Goal: Task Accomplishment & Management: Manage account settings

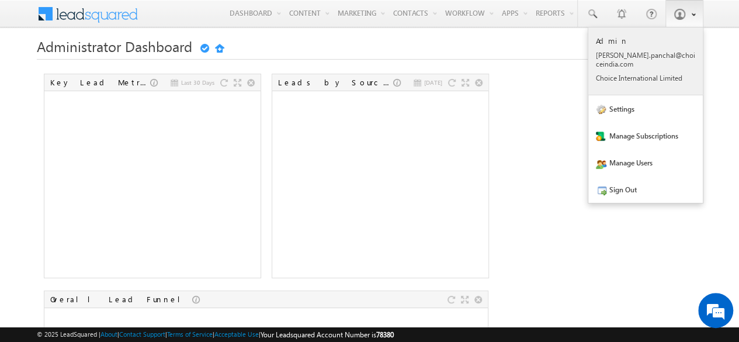
click at [610, 57] on p "nidhi .panc hal@c hoice india .com" at bounding box center [645, 60] width 99 height 18
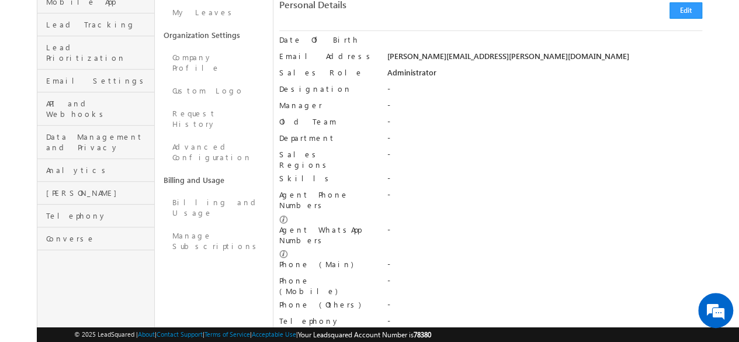
scroll to position [204, 0]
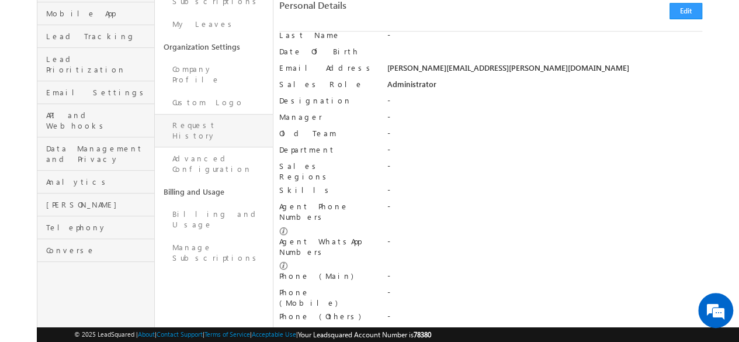
click at [216, 114] on link "Request History" at bounding box center [213, 130] width 117 height 33
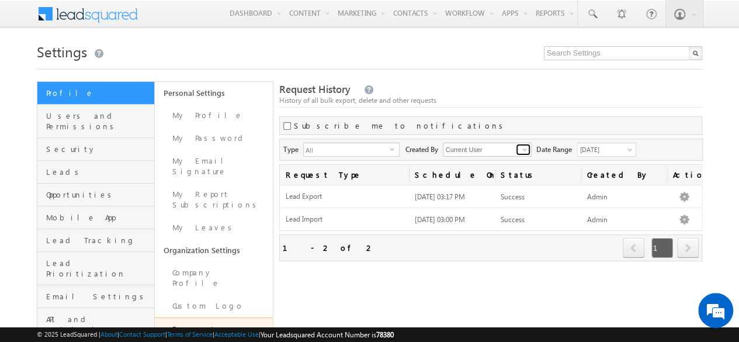
click at [526, 149] on span at bounding box center [524, 149] width 9 height 9
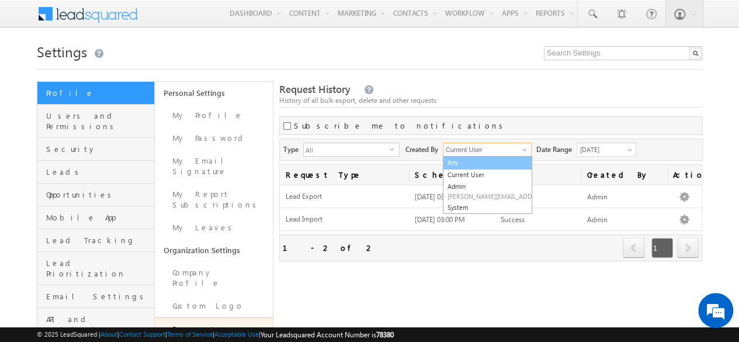
click at [476, 164] on link "Any" at bounding box center [487, 162] width 89 height 13
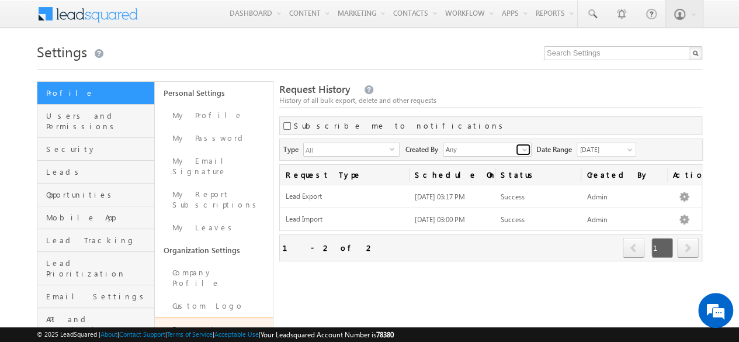
click at [526, 147] on span at bounding box center [524, 149] width 9 height 9
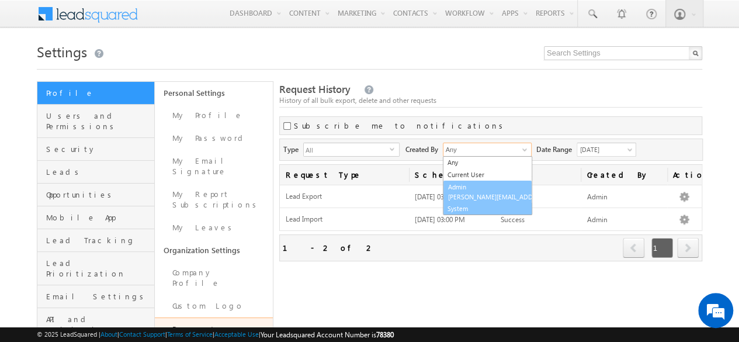
click at [483, 199] on span "nidhi.panchal@choiceindia.com" at bounding box center [500, 196] width 105 height 9
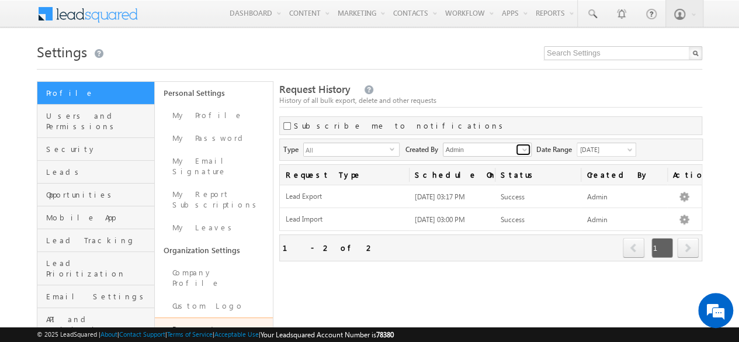
click at [523, 149] on span at bounding box center [524, 149] width 9 height 9
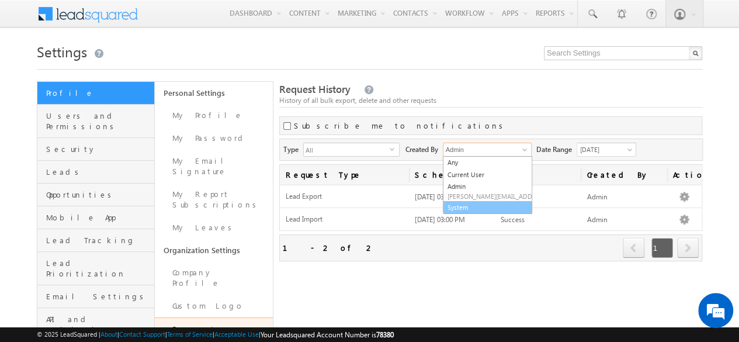
click at [512, 207] on link "System" at bounding box center [487, 207] width 89 height 13
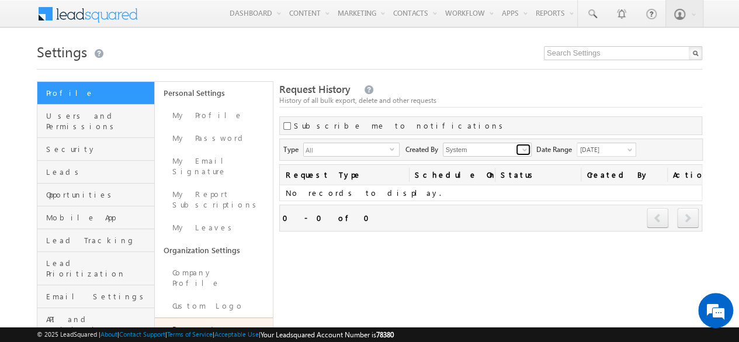
click at [526, 149] on span at bounding box center [524, 149] width 9 height 9
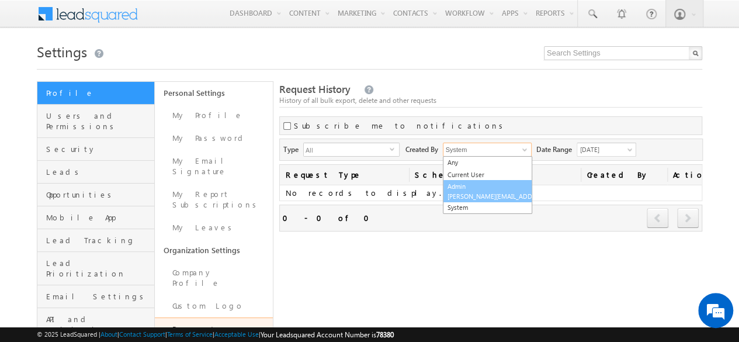
click at [478, 192] on span "nidhi.panchal@choiceindia.com" at bounding box center [499, 196] width 105 height 9
type input "Admin"
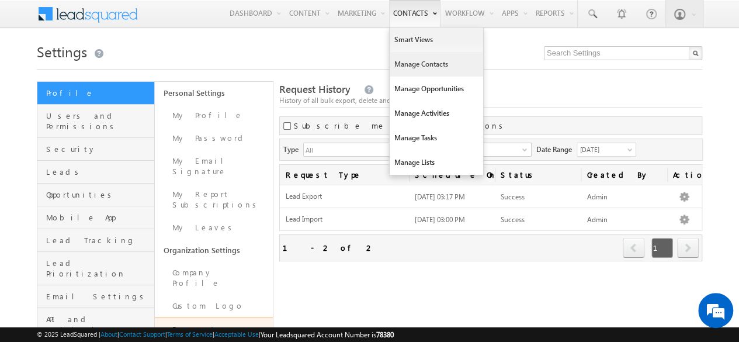
click at [409, 67] on link "Manage Contacts" at bounding box center [435, 64] width 93 height 25
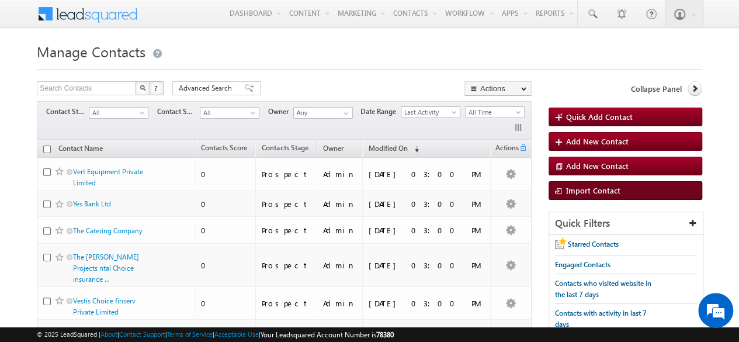
click at [584, 186] on span "Import Contact" at bounding box center [593, 190] width 54 height 10
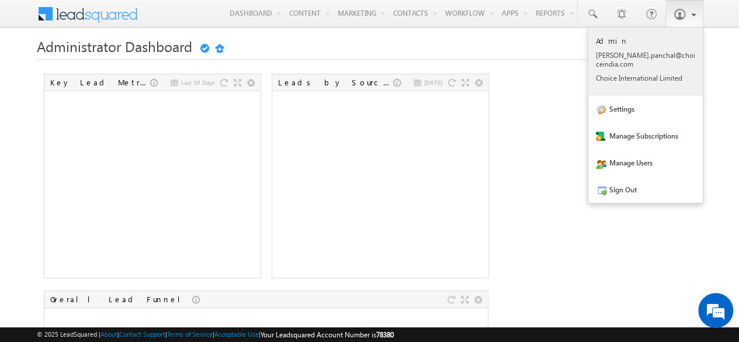
click at [656, 54] on p "[PERSON_NAME] .panc [PERSON_NAME]@c hoice india .com" at bounding box center [645, 60] width 99 height 18
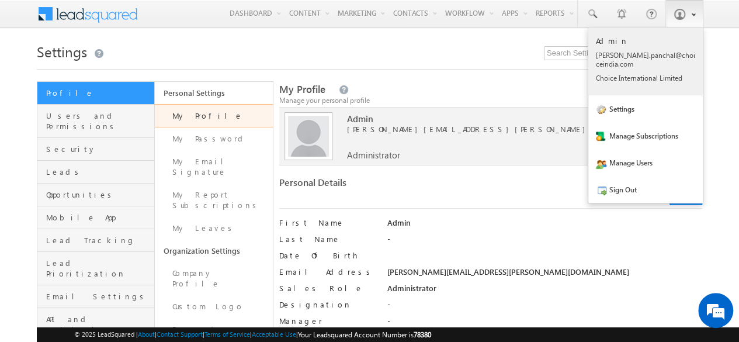
click at [611, 41] on p "Admin" at bounding box center [645, 41] width 99 height 10
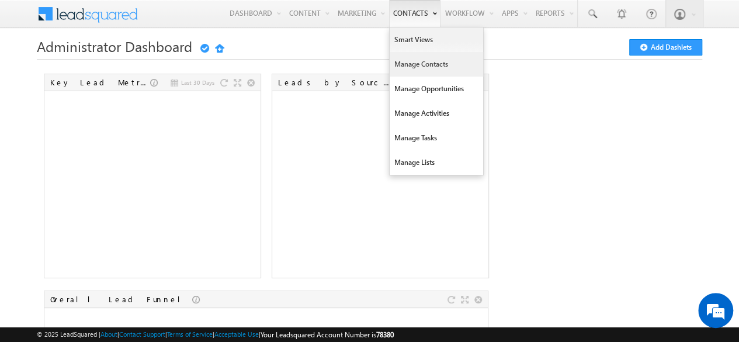
click at [436, 65] on link "Manage Contacts" at bounding box center [435, 64] width 93 height 25
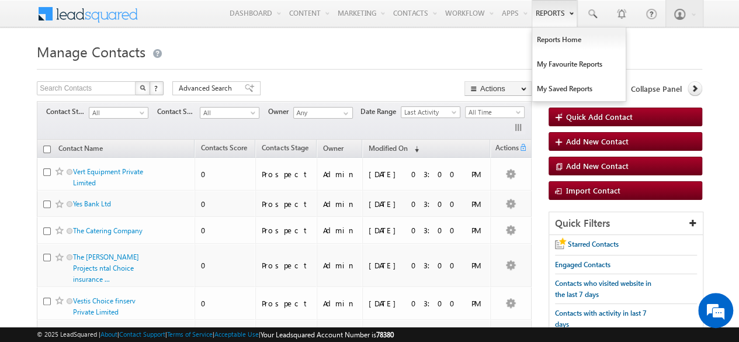
drag, startPoint x: 194, startPoint y: 18, endPoint x: 573, endPoint y: 19, distance: 379.0
click at [573, 19] on div "Menu Admin nidhi .panc hal@c hoice india .com Choic e Inter natio nal Limit" at bounding box center [369, 14] width 665 height 29
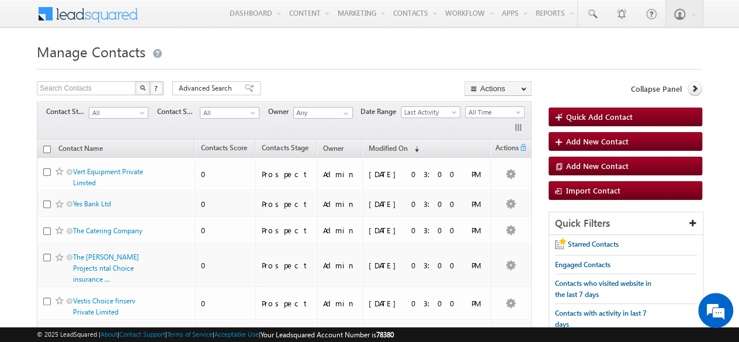
click at [448, 41] on h1 "Manage Contacts" at bounding box center [369, 50] width 665 height 23
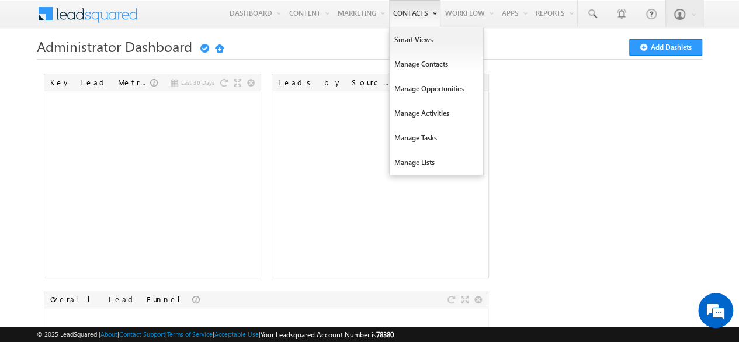
click at [415, 9] on link "Contacts" at bounding box center [414, 13] width 51 height 27
click at [409, 39] on link "Smart Views" at bounding box center [435, 39] width 93 height 25
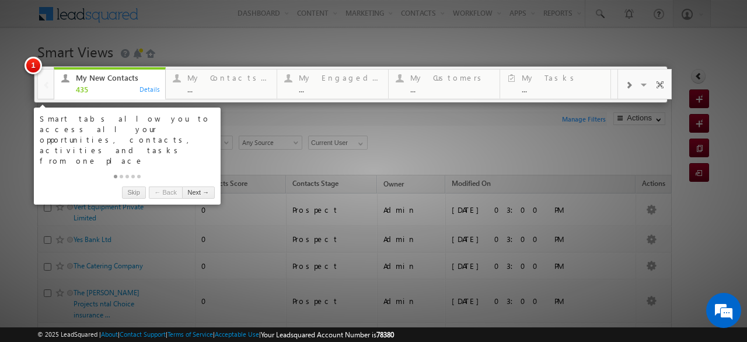
click at [466, 37] on div at bounding box center [373, 171] width 747 height 342
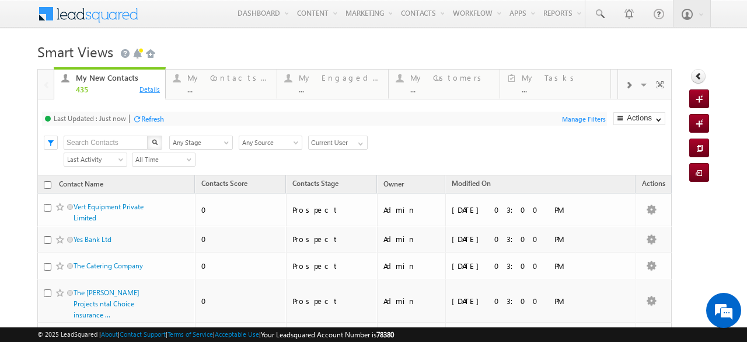
click at [145, 89] on div "Details" at bounding box center [150, 89] width 22 height 11
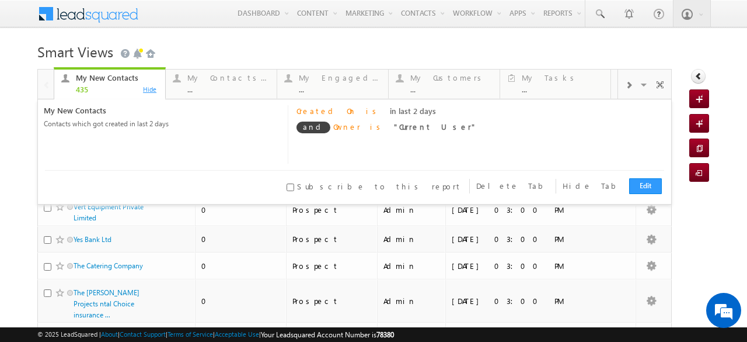
click at [145, 89] on div "Hide" at bounding box center [150, 89] width 22 height 11
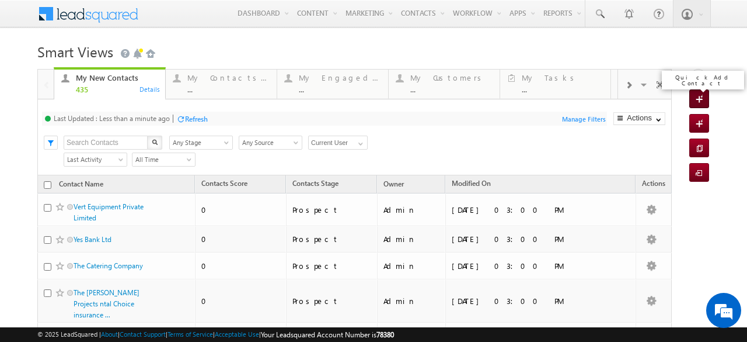
click at [696, 96] on span at bounding box center [701, 100] width 11 height 12
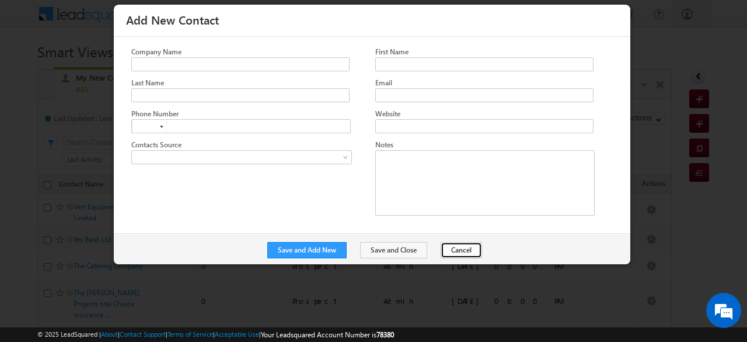
click at [454, 248] on button "Cancel" at bounding box center [461, 250] width 41 height 16
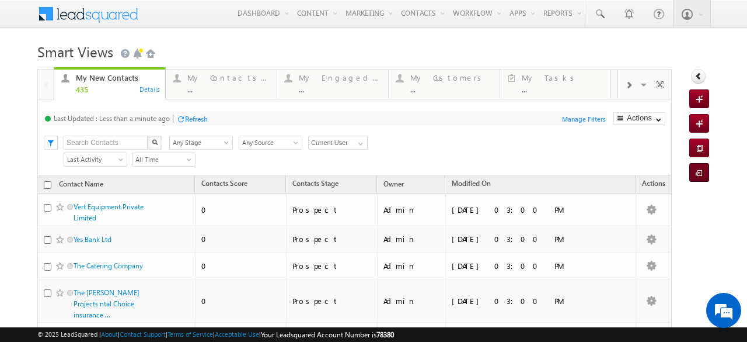
click at [696, 171] on span at bounding box center [701, 174] width 11 height 12
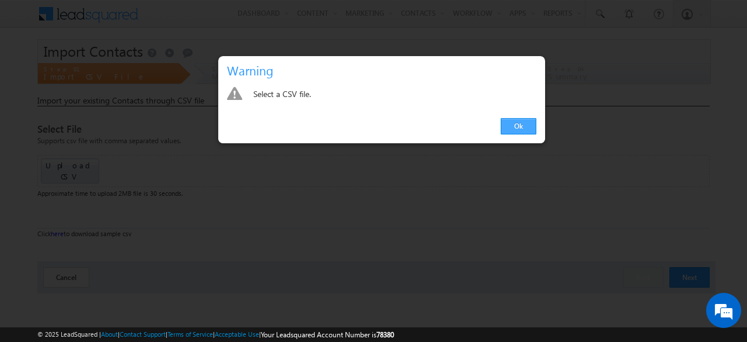
click at [520, 128] on link "Ok" at bounding box center [519, 126] width 36 height 16
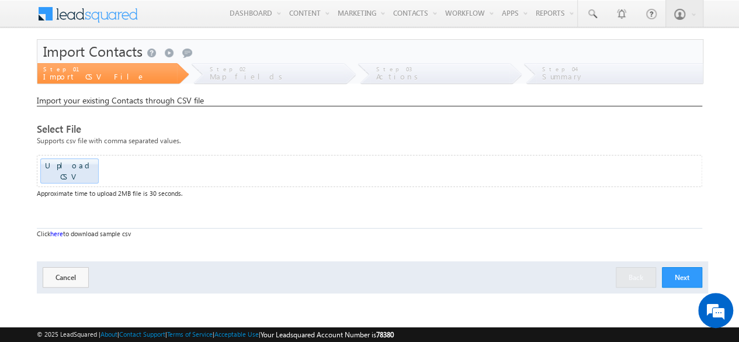
drag, startPoint x: 680, startPoint y: 266, endPoint x: 445, endPoint y: 235, distance: 236.8
click at [445, 235] on div "Select File Supports csv file with comma separated values. Upload CSV Drop file…" at bounding box center [369, 187] width 665 height 126
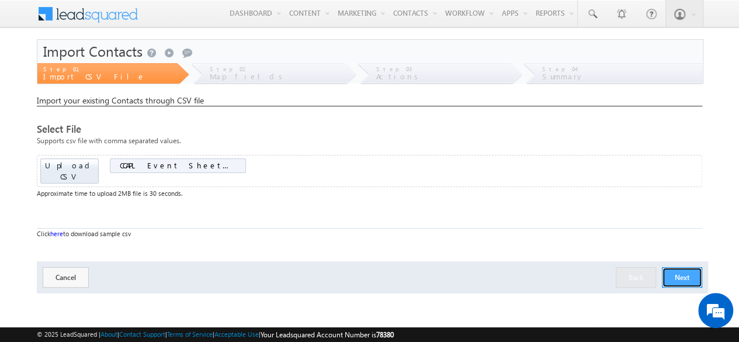
click at [686, 268] on button "Next" at bounding box center [682, 277] width 40 height 20
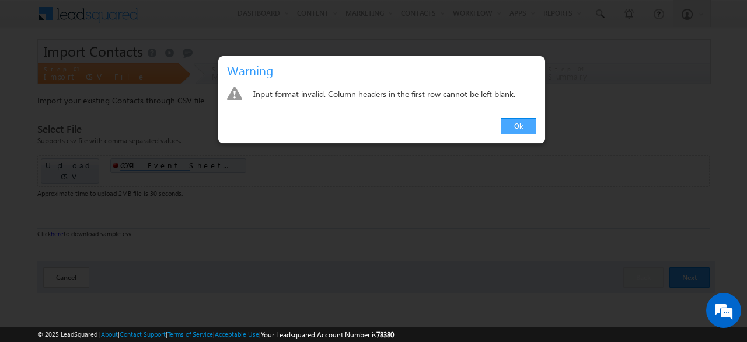
click at [520, 121] on link "Ok" at bounding box center [519, 126] width 36 height 16
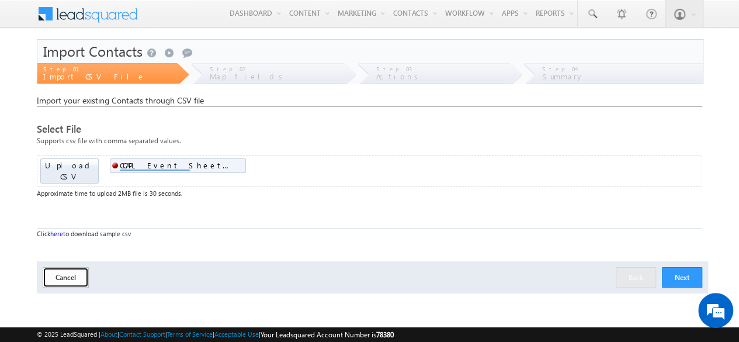
click at [64, 267] on button "Cancel" at bounding box center [66, 277] width 46 height 20
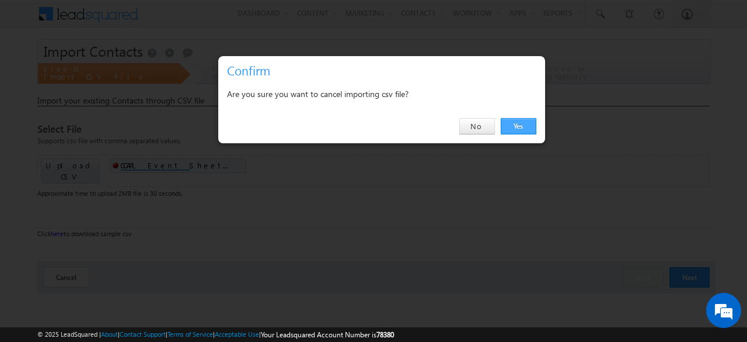
click at [509, 131] on link "Yes" at bounding box center [519, 126] width 36 height 16
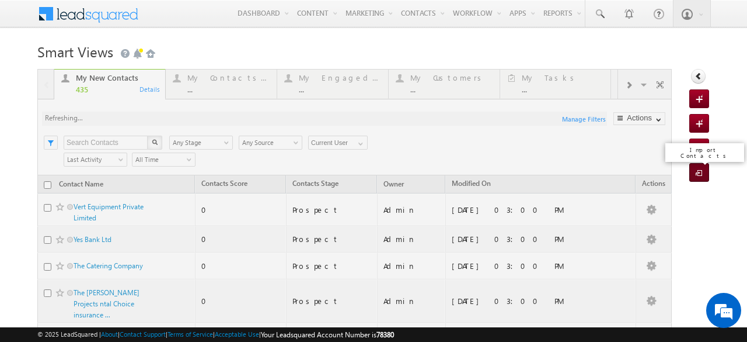
click at [697, 168] on span at bounding box center [701, 174] width 11 height 12
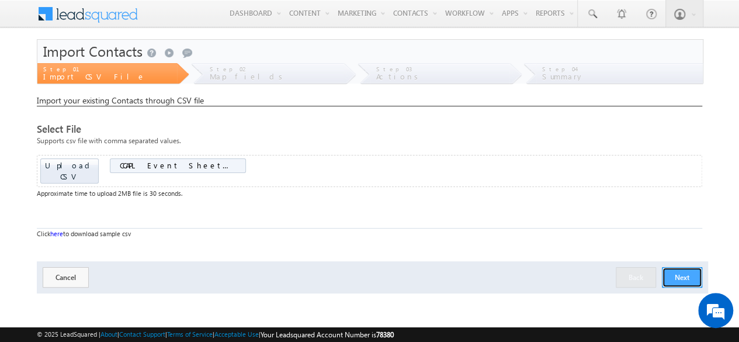
click at [675, 267] on button "Next" at bounding box center [682, 277] width 40 height 20
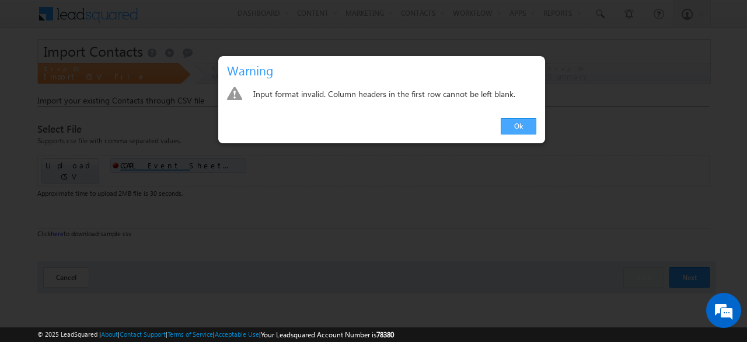
click at [510, 124] on link "Ok" at bounding box center [519, 126] width 36 height 16
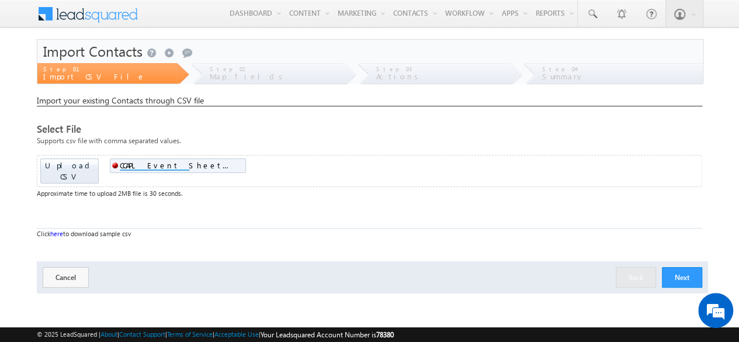
click at [561, 240] on div "Import your existing Contacts through CSV file Select File Supports csv file wi…" at bounding box center [369, 194] width 665 height 198
click at [677, 267] on button "Next" at bounding box center [682, 277] width 40 height 20
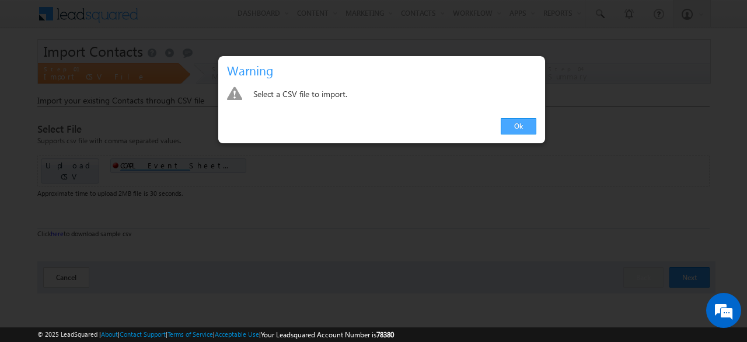
click at [522, 133] on link "Ok" at bounding box center [519, 126] width 36 height 16
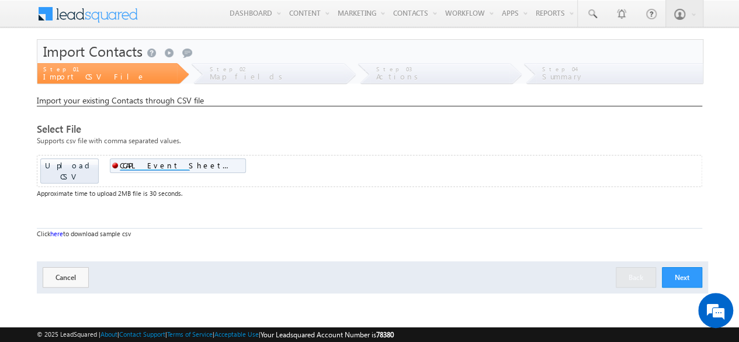
click at [215, 161] on span "CCAPL Event Sheet upload ready.csv" at bounding box center [178, 165] width 117 height 11
click at [221, 163] on span "CCAPL Event Sheet upload ready.csv" at bounding box center [178, 165] width 117 height 11
click at [221, 164] on span "CCAPL Event Sheet upload ready.csv" at bounding box center [178, 165] width 117 height 11
click at [114, 162] on span "Failed" at bounding box center [114, 165] width 9 height 9
drag, startPoint x: 114, startPoint y: 162, endPoint x: 69, endPoint y: 205, distance: 62.4
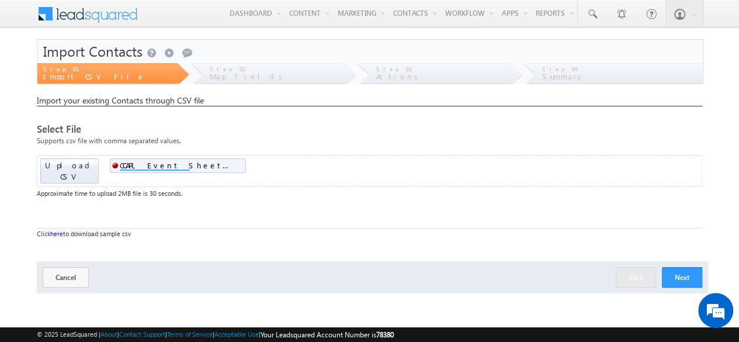
click at [69, 205] on div "Select File Supports csv file with comma separated values. Upload CSV Drop file…" at bounding box center [369, 187] width 665 height 126
click at [76, 273] on button "Cancel" at bounding box center [66, 277] width 46 height 20
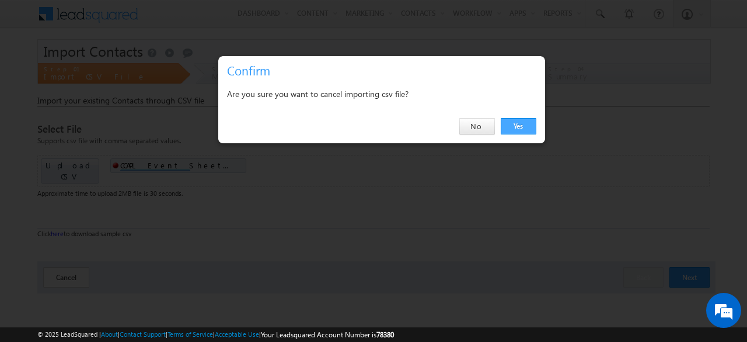
click at [526, 130] on link "Yes" at bounding box center [519, 126] width 36 height 16
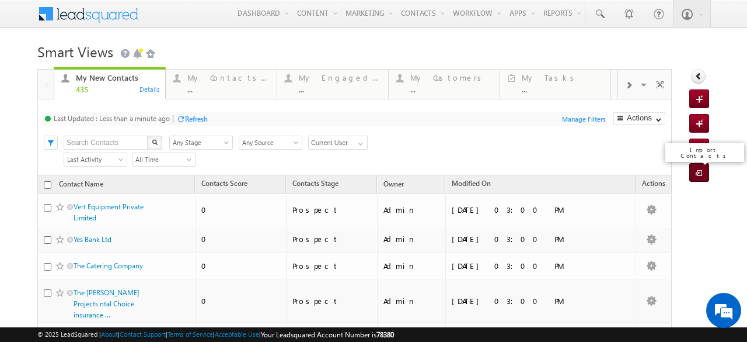
click at [696, 168] on span at bounding box center [701, 174] width 11 height 12
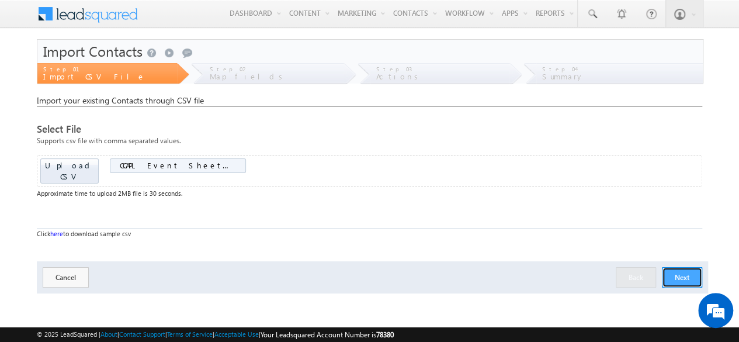
click at [691, 267] on button "Next" at bounding box center [682, 277] width 40 height 20
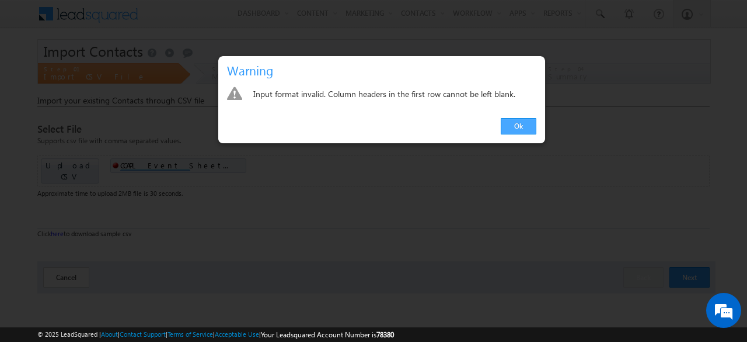
click at [522, 129] on link "Ok" at bounding box center [519, 126] width 36 height 16
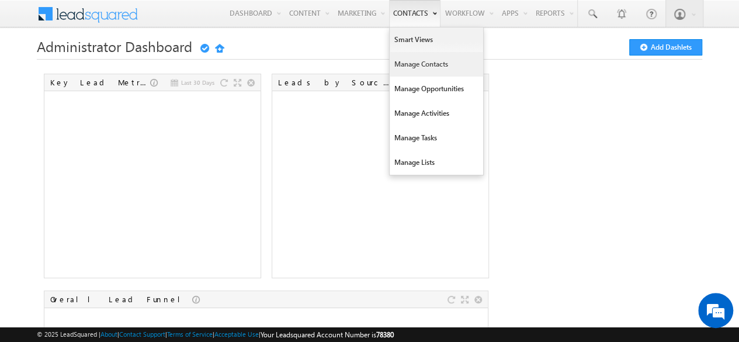
click at [413, 68] on link "Manage Contacts" at bounding box center [435, 64] width 93 height 25
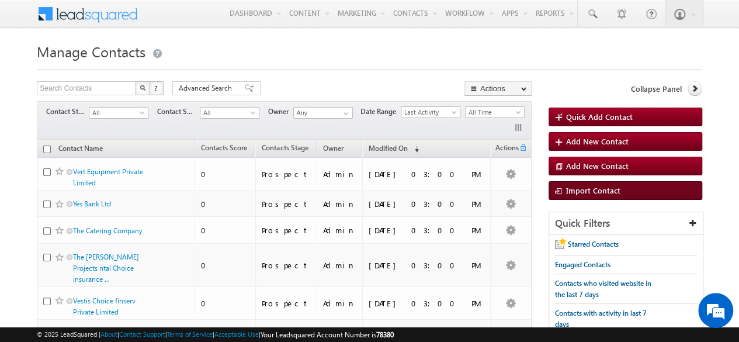
click at [622, 190] on link "Import Contact" at bounding box center [625, 190] width 154 height 19
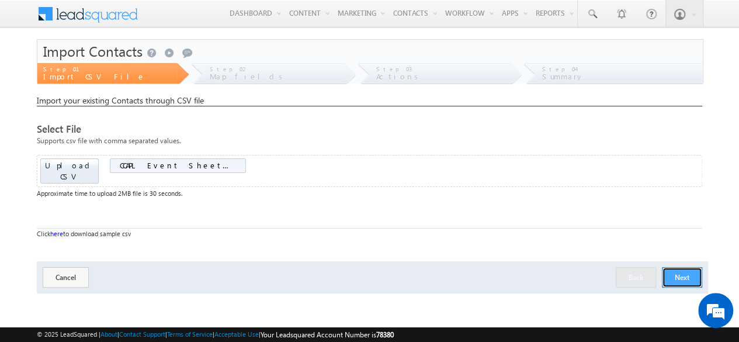
click at [684, 267] on button "Next" at bounding box center [682, 277] width 40 height 20
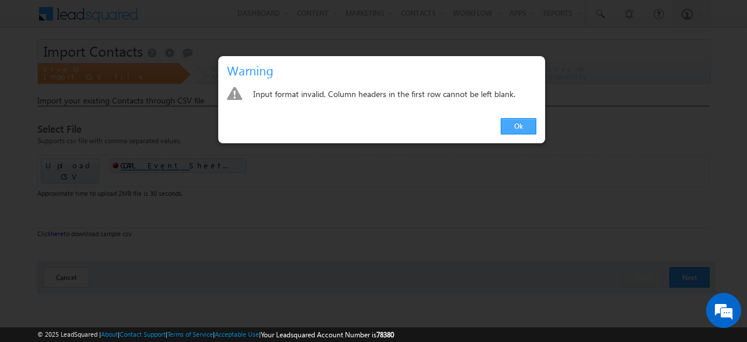
click at [520, 128] on link "Ok" at bounding box center [519, 126] width 36 height 16
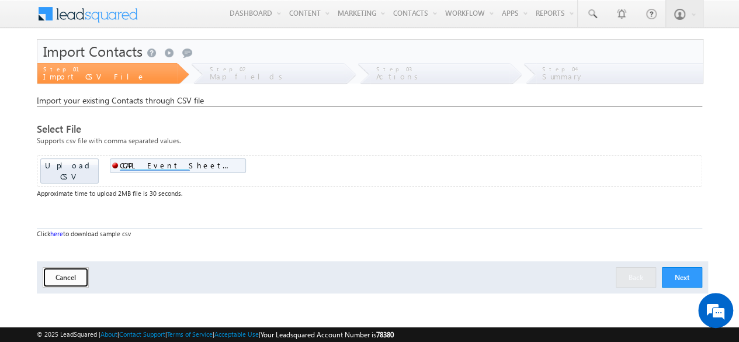
click at [53, 267] on button "Cancel" at bounding box center [66, 277] width 46 height 20
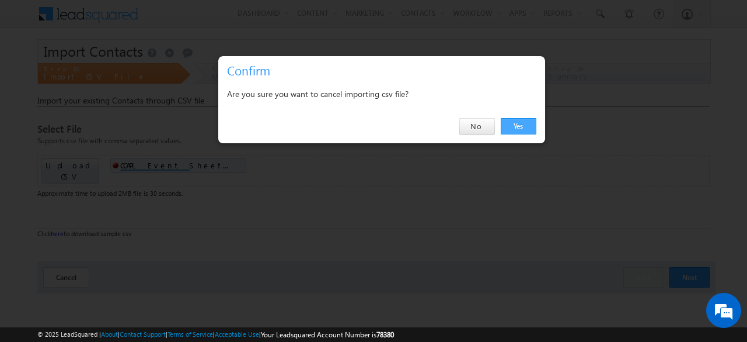
click at [511, 133] on link "Yes" at bounding box center [519, 126] width 36 height 16
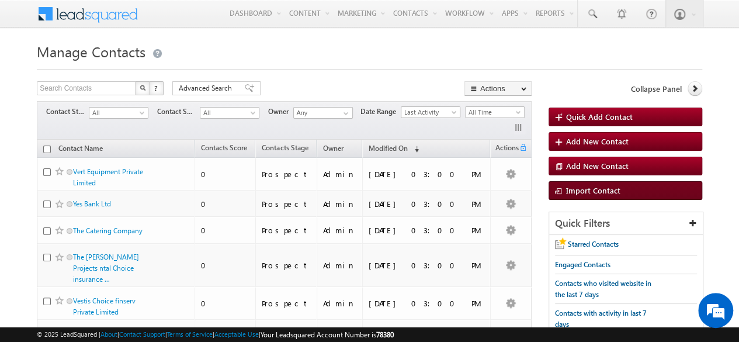
click at [634, 192] on link "Import Contact" at bounding box center [625, 190] width 154 height 19
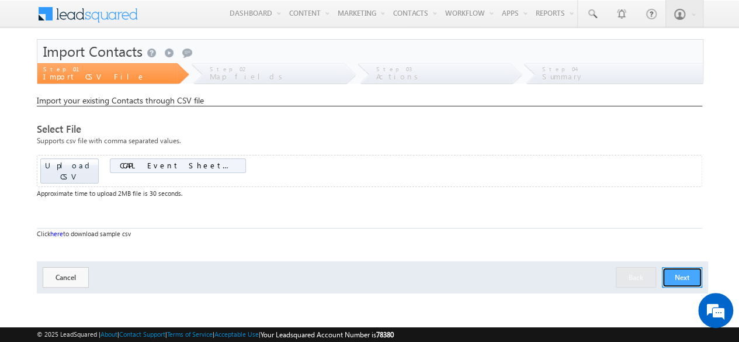
click at [685, 267] on button "Next" at bounding box center [682, 277] width 40 height 20
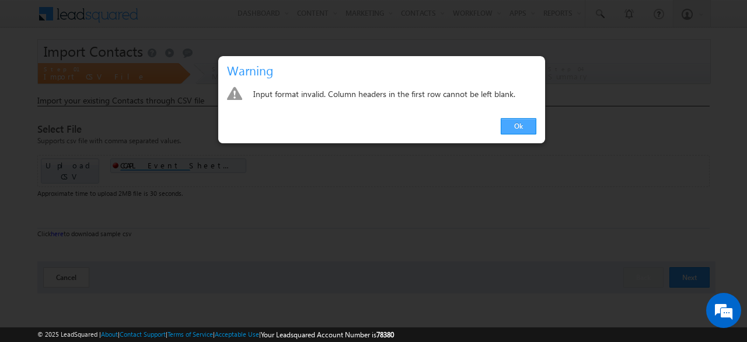
click at [523, 127] on link "Ok" at bounding box center [519, 126] width 36 height 16
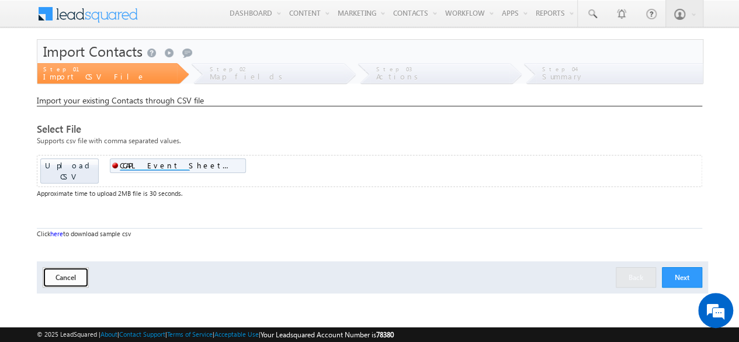
click at [68, 267] on button "Cancel" at bounding box center [66, 277] width 46 height 20
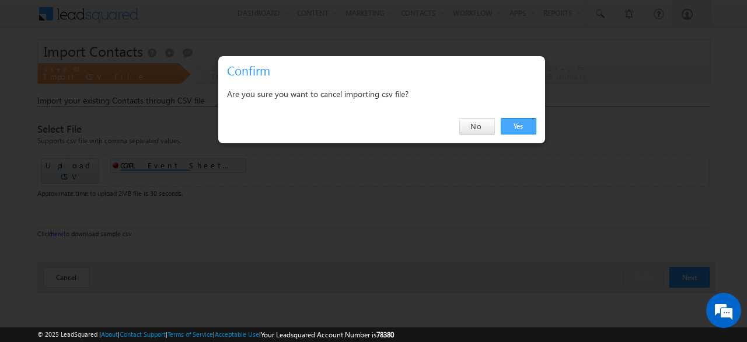
click at [526, 120] on link "Yes" at bounding box center [519, 126] width 36 height 16
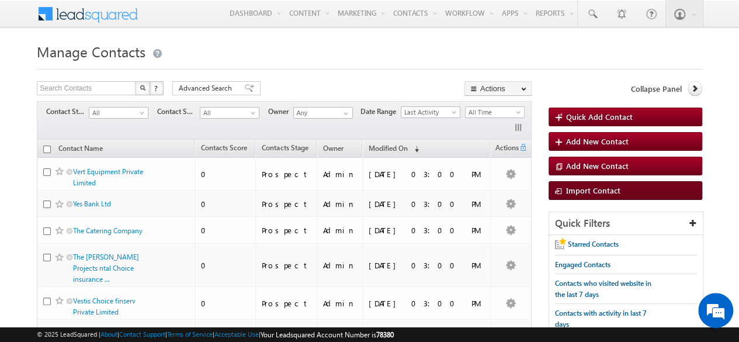
drag, startPoint x: 0, startPoint y: 0, endPoint x: 587, endPoint y: 184, distance: 615.6
click at [587, 185] on span "Import Contact" at bounding box center [593, 190] width 54 height 10
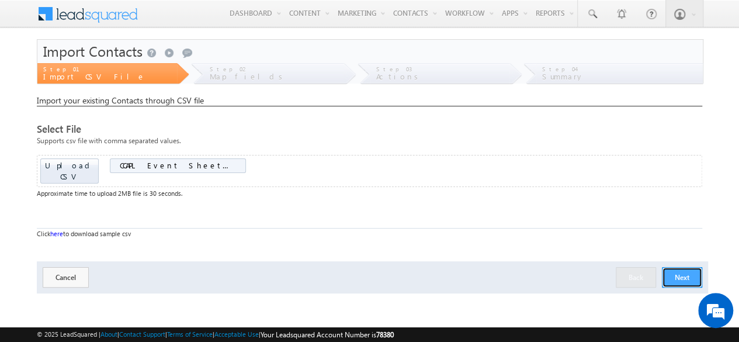
click at [681, 267] on button "Next" at bounding box center [682, 277] width 40 height 20
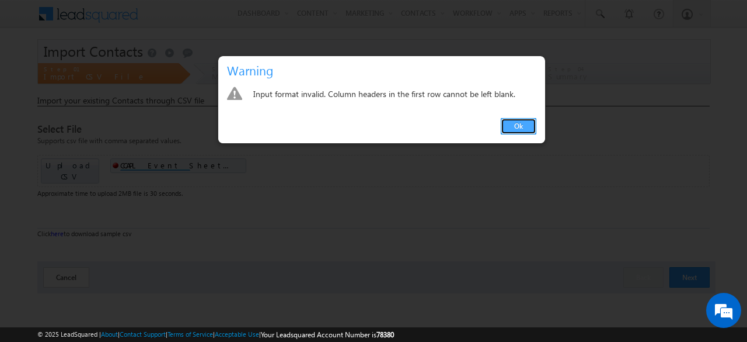
click at [527, 126] on link "Ok" at bounding box center [519, 126] width 36 height 16
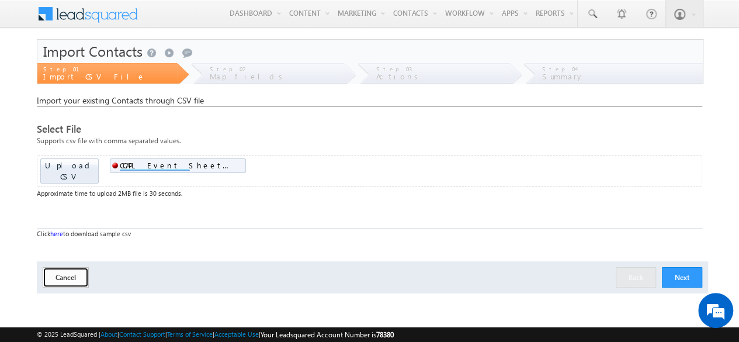
click at [60, 269] on button "Cancel" at bounding box center [66, 277] width 46 height 20
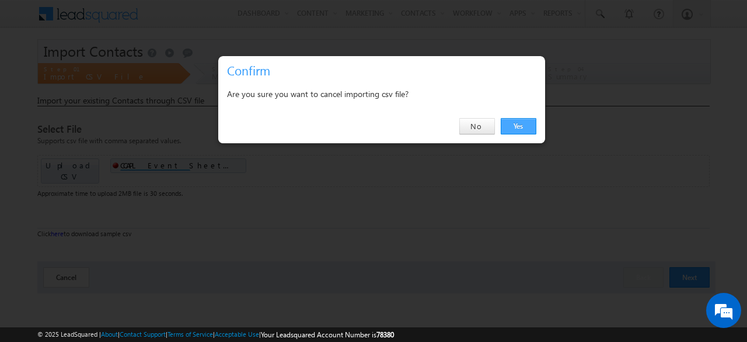
click at [514, 122] on link "Yes" at bounding box center [519, 126] width 36 height 16
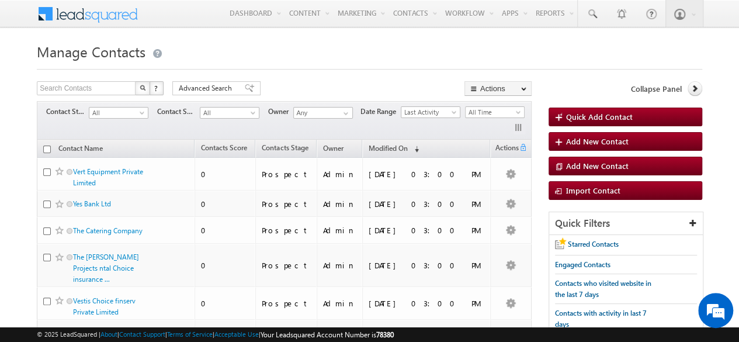
click at [44, 145] on input "checkbox" at bounding box center [47, 149] width 8 height 8
checkbox input "true"
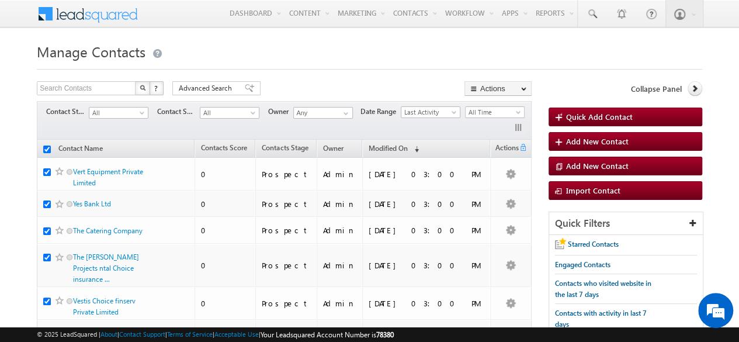
checkbox input "true"
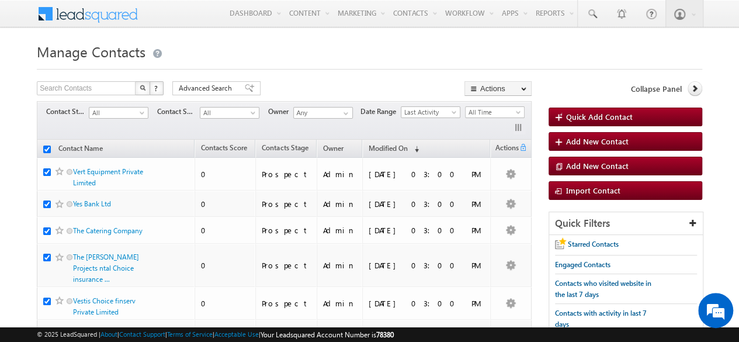
checkbox input "true"
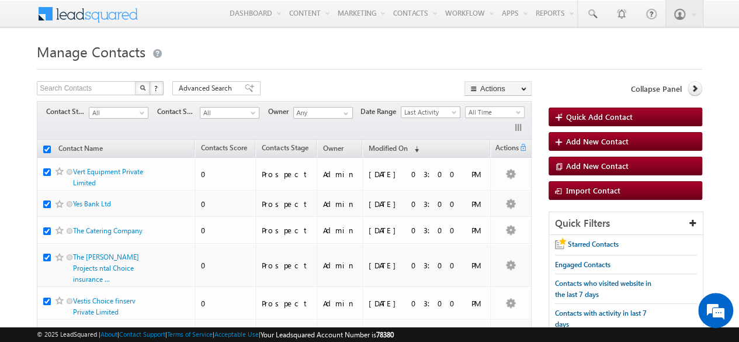
checkbox input "true"
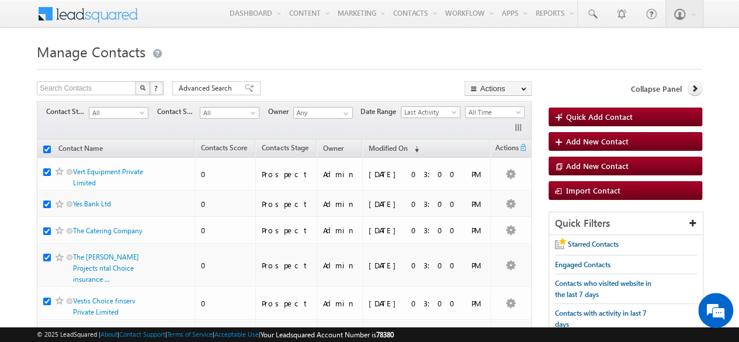
checkbox input "true"
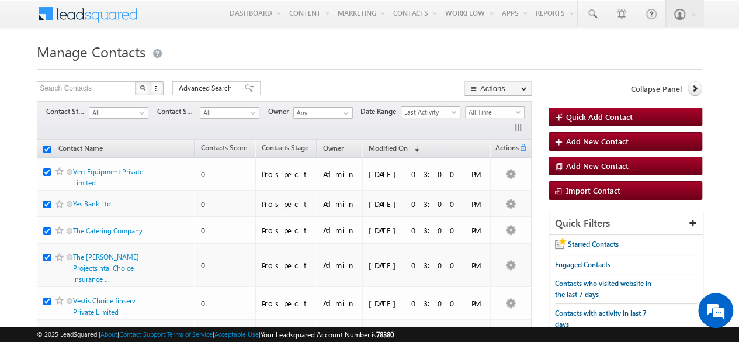
checkbox input "true"
click at [140, 114] on span at bounding box center [142, 114] width 9 height 9
click at [176, 127] on div "Filters Contact Stage All Prospect Opportunity Customer Disqualified Invalid Al…" at bounding box center [284, 120] width 495 height 39
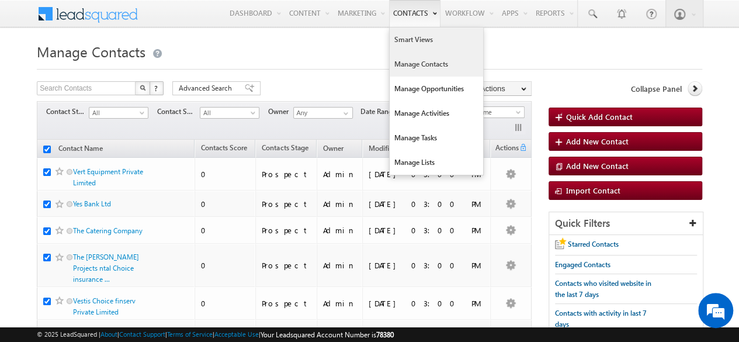
click at [419, 40] on link "Smart Views" at bounding box center [435, 39] width 93 height 25
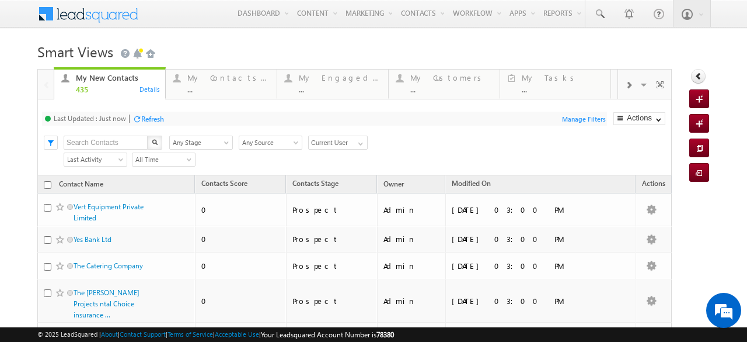
click at [155, 119] on div "Refresh" at bounding box center [152, 118] width 23 height 9
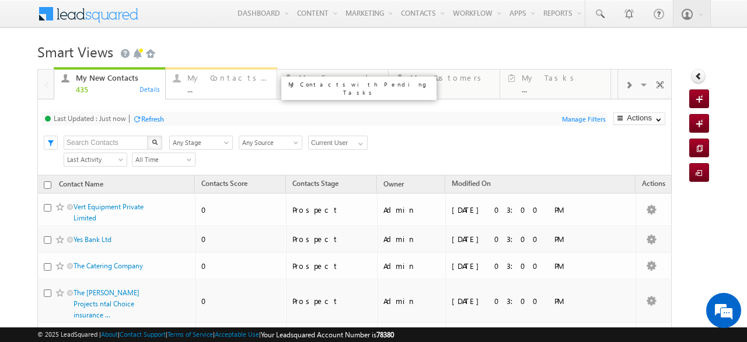
click at [210, 85] on div "..." at bounding box center [228, 89] width 83 height 9
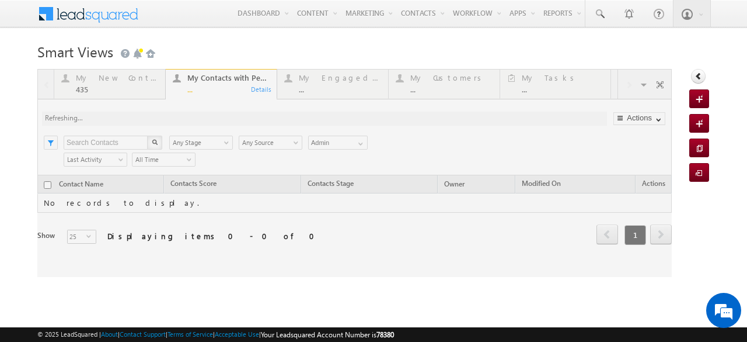
click at [116, 92] on div at bounding box center [354, 173] width 635 height 208
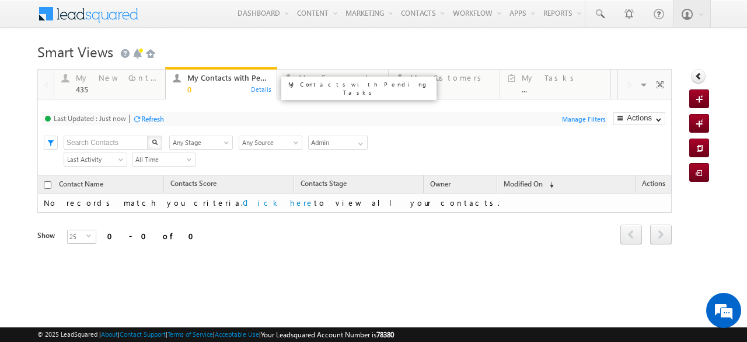
click at [222, 89] on div "0" at bounding box center [228, 89] width 83 height 9
click at [347, 88] on div "..." at bounding box center [340, 89] width 83 height 9
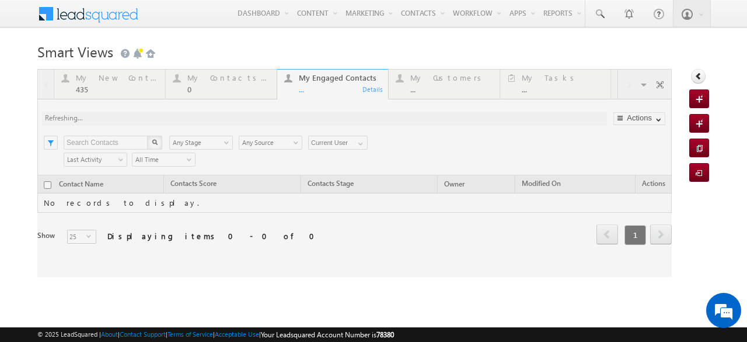
click at [116, 80] on div at bounding box center [354, 173] width 635 height 208
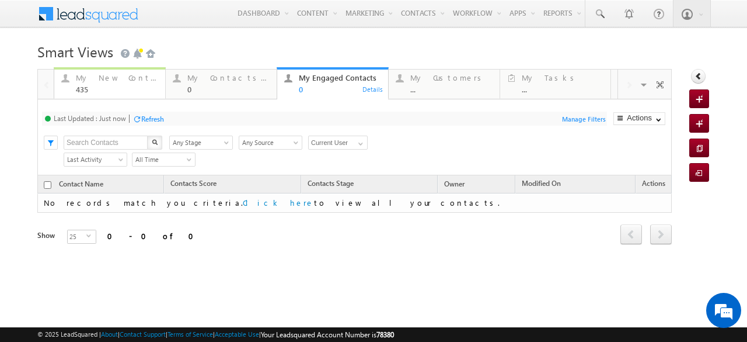
click at [123, 78] on div "My New Contacts" at bounding box center [117, 77] width 83 height 9
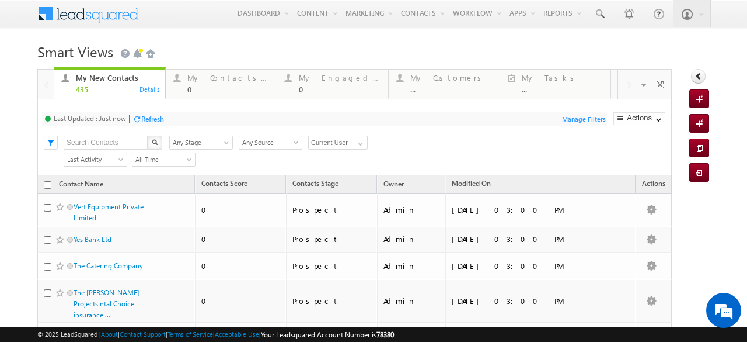
click at [54, 10] on span at bounding box center [96, 12] width 85 height 20
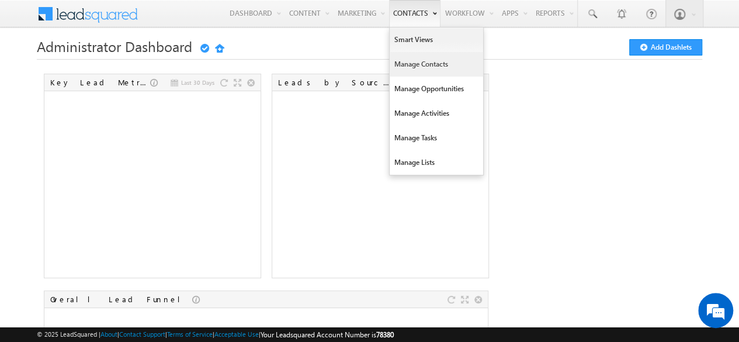
click at [406, 61] on link "Manage Contacts" at bounding box center [435, 64] width 93 height 25
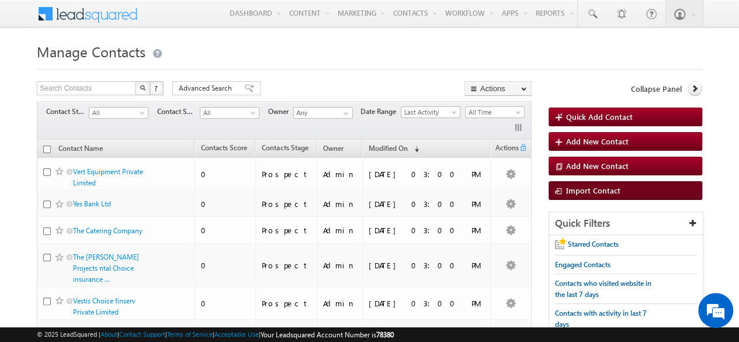
click at [566, 185] on span "Import Contact" at bounding box center [593, 190] width 54 height 10
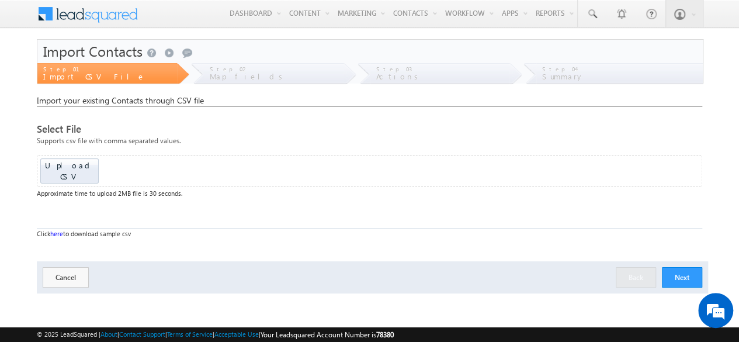
drag, startPoint x: 36, startPoint y: 123, endPoint x: 175, endPoint y: 194, distance: 156.2
click at [175, 194] on body "Menu Admin [PERSON_NAME] .panc [PERSON_NAME]@c hoice india" at bounding box center [369, 165] width 739 height 331
click at [175, 194] on div "Select File Supports csv file with comma separated values. Upload CSV Drop file…" at bounding box center [369, 187] width 665 height 126
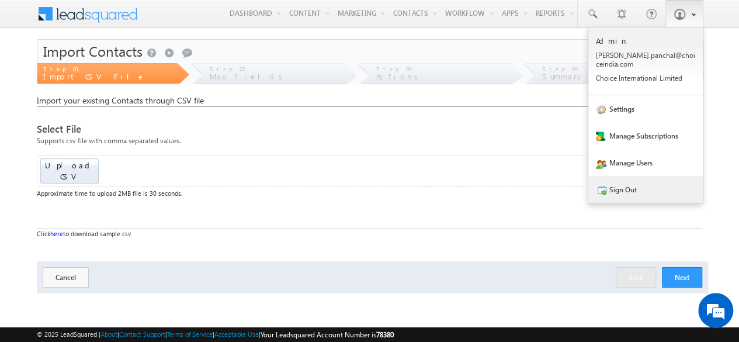
click at [611, 186] on link "Sign Out" at bounding box center [645, 189] width 114 height 27
